Goal: Task Accomplishment & Management: Complete application form

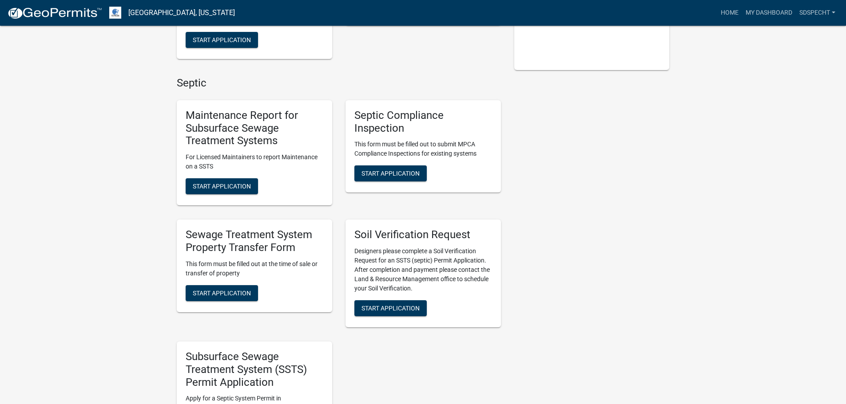
scroll to position [222, 0]
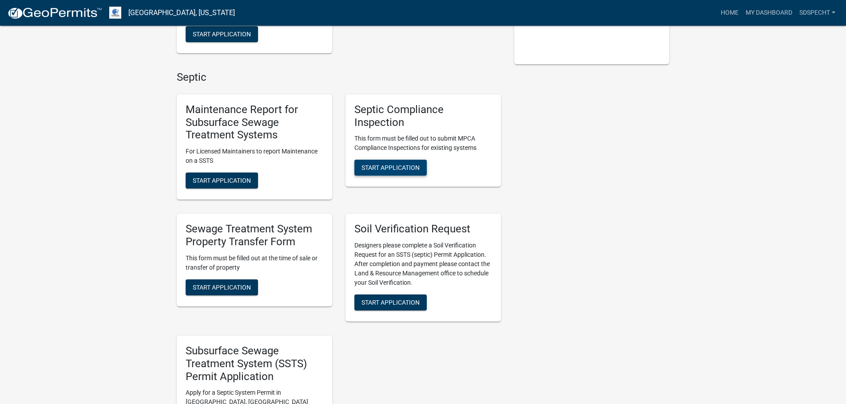
click at [375, 169] on span "Start Application" at bounding box center [390, 167] width 58 height 7
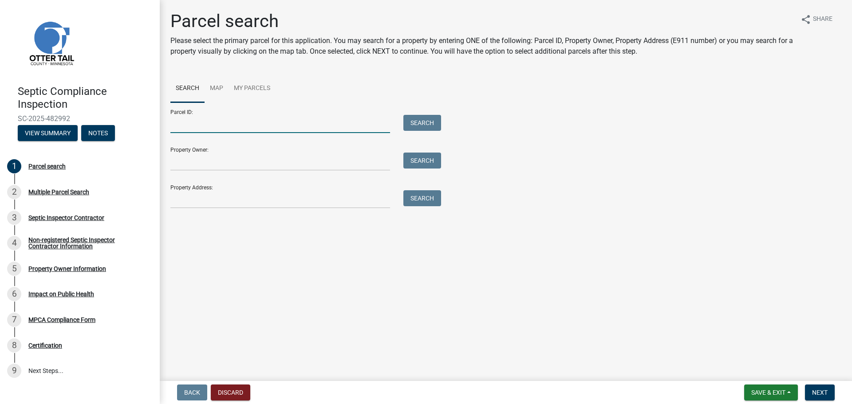
click at [187, 127] on input "Parcel ID:" at bounding box center [280, 124] width 220 height 18
paste input "17000991633000"
type input "17000991633000"
click at [428, 122] on button "Search" at bounding box center [423, 123] width 38 height 16
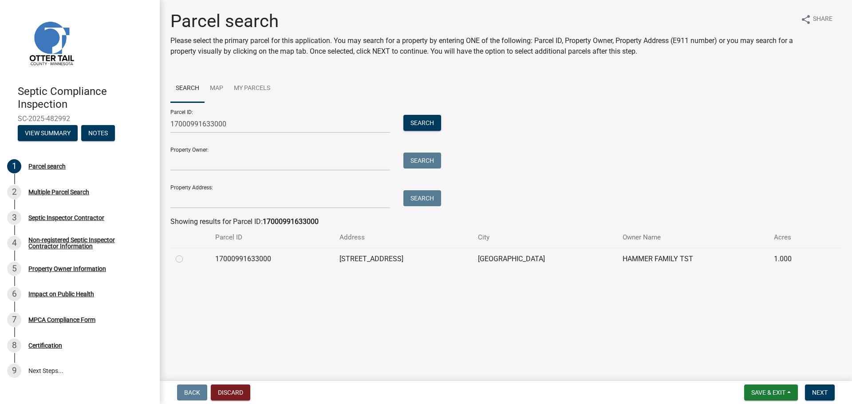
click at [186, 254] on label at bounding box center [186, 254] width 0 height 0
click at [186, 260] on input "radio" at bounding box center [189, 257] width 6 height 6
radio input "true"
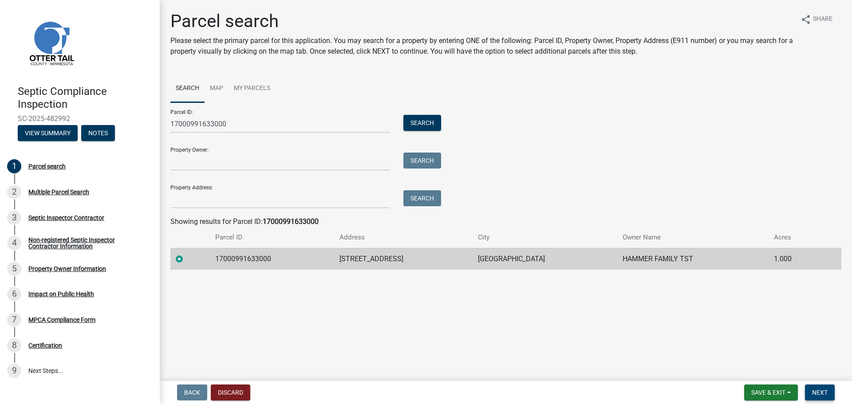
click at [822, 395] on span "Next" at bounding box center [820, 392] width 16 height 7
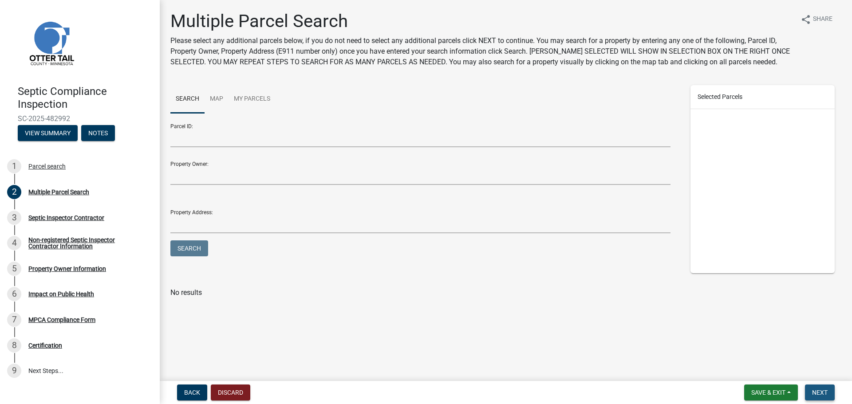
click at [816, 390] on span "Next" at bounding box center [820, 392] width 16 height 7
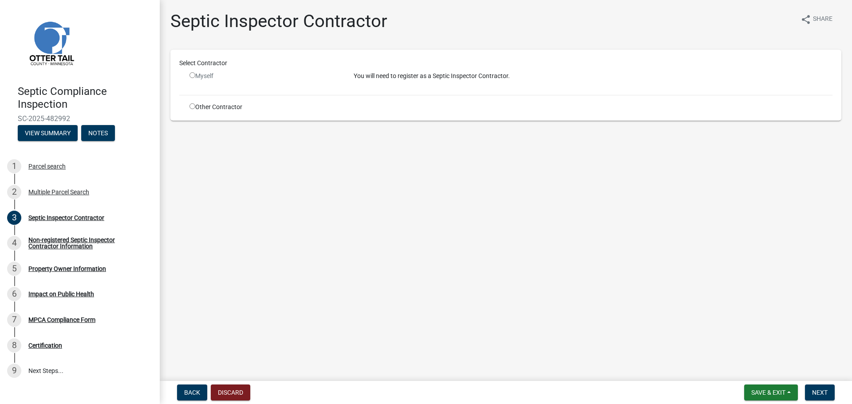
click at [190, 107] on input "radio" at bounding box center [193, 106] width 6 height 6
radio input "true"
